Goal: Task Accomplishment & Management: Manage account settings

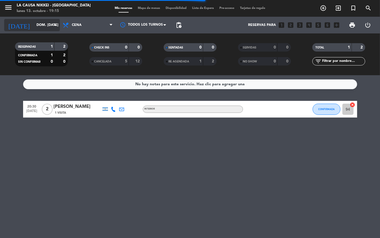
click at [54, 24] on icon "arrow_drop_down" at bounding box center [55, 25] width 7 height 7
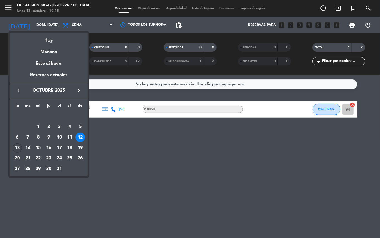
click at [14, 145] on div "13" at bounding box center [17, 147] width 9 height 9
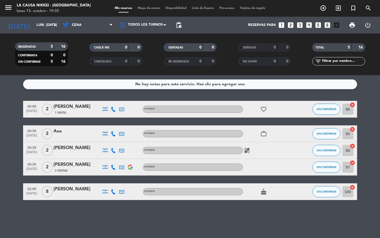
click at [4, 130] on bookings-row "20:00 [DATE] 2 [PERSON_NAME] 1 Visita INTERIOR favorite_border SIN CONFIRMAR 96…" at bounding box center [190, 150] width 380 height 99
click at [114, 108] on icon at bounding box center [113, 109] width 5 height 5
click at [116, 100] on span "content_paste" at bounding box center [118, 99] width 4 height 4
click at [113, 133] on icon at bounding box center [113, 133] width 5 height 5
click at [116, 124] on span "content_paste" at bounding box center [118, 124] width 4 height 4
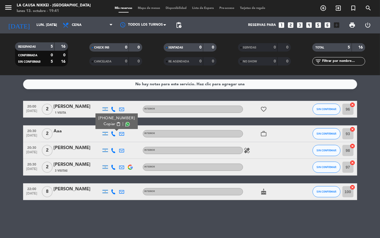
click at [114, 149] on icon at bounding box center [113, 150] width 5 height 5
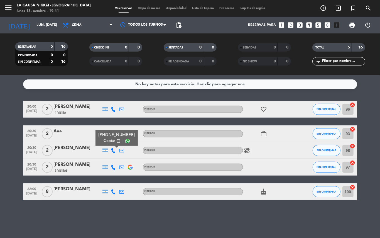
click at [116, 140] on span "content_paste" at bounding box center [118, 141] width 4 height 4
click at [112, 166] on icon at bounding box center [113, 166] width 5 height 5
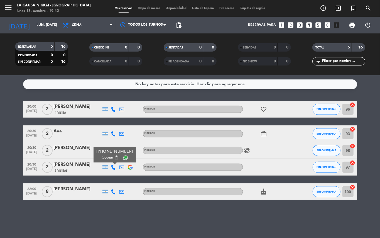
click at [115, 156] on span "content_paste" at bounding box center [116, 157] width 4 height 4
click at [115, 191] on icon at bounding box center [113, 191] width 5 height 5
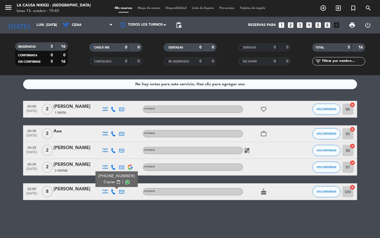
click at [116, 182] on span "content_paste" at bounding box center [118, 182] width 4 height 4
click at [265, 108] on icon "favorite_border" at bounding box center [263, 109] width 7 height 7
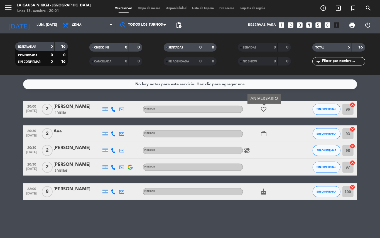
click at [266, 133] on icon "work_outline" at bounding box center [263, 133] width 7 height 7
click at [248, 149] on icon "healing" at bounding box center [247, 150] width 7 height 7
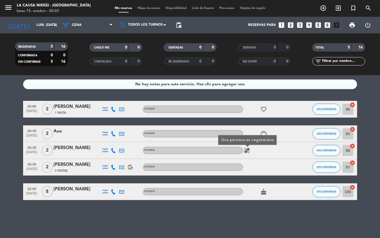
click at [263, 192] on icon "cake" at bounding box center [263, 191] width 7 height 7
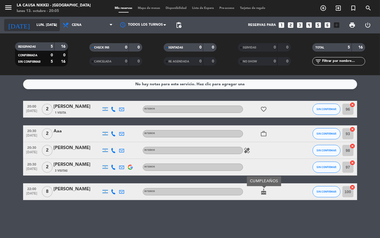
click at [54, 25] on icon "arrow_drop_down" at bounding box center [55, 25] width 7 height 7
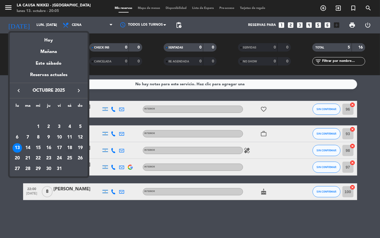
click at [70, 147] on div "18" at bounding box center [69, 147] width 9 height 9
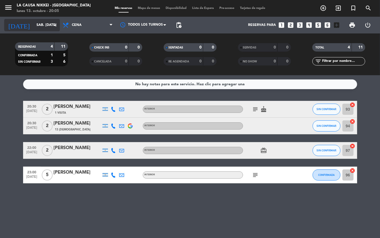
click at [54, 24] on icon "arrow_drop_down" at bounding box center [55, 25] width 7 height 7
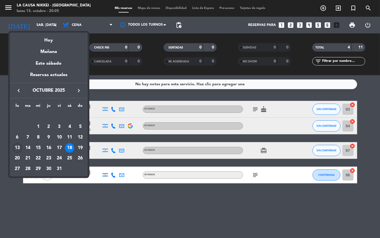
click at [17, 146] on div "13" at bounding box center [17, 147] width 9 height 9
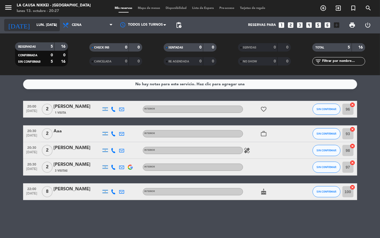
click at [51, 25] on input "lun. [DATE]" at bounding box center [57, 24] width 47 height 9
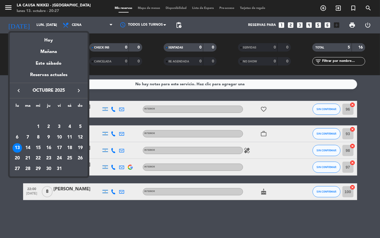
click at [81, 146] on div "19" at bounding box center [79, 147] width 9 height 9
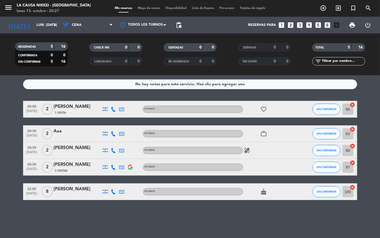
type input "dom. [DATE]"
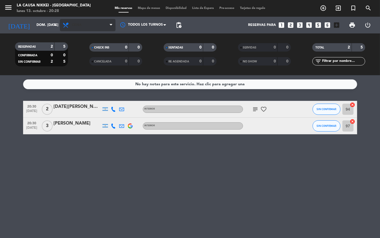
click at [92, 23] on span "Cena" at bounding box center [88, 25] width 56 height 12
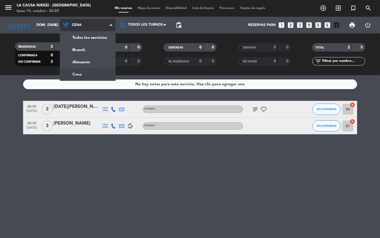
click at [85, 61] on div "menu La Causa Nikkei - [GEOGRAPHIC_DATA] lunes 13. octubre - 20:28 Mis reservas…" at bounding box center [190, 37] width 380 height 75
